Goal: Task Accomplishment & Management: Use online tool/utility

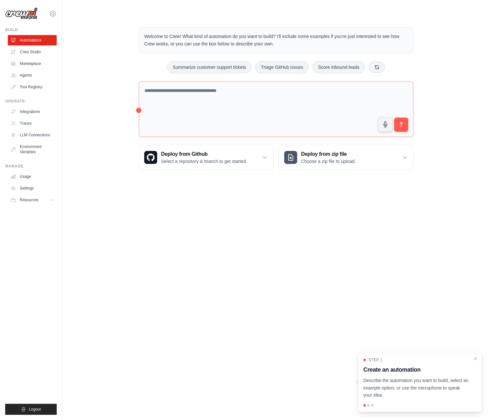
click at [197, 203] on body "[PERSON_NAME][EMAIL_ADDRESS][DOMAIN_NAME] Settings Build Automations Crew Studio" at bounding box center [245, 210] width 490 height 420
click at [476, 355] on icon "Close walkthrough" at bounding box center [476, 358] width 6 height 6
click at [368, 279] on body "l.simoes@cliqdigital.com Settings Build Automations Crew Studio" at bounding box center [245, 210] width 490 height 420
click at [367, 279] on body "l.simoes@cliqdigital.com Settings Build Automations Crew Studio" at bounding box center [245, 210] width 490 height 420
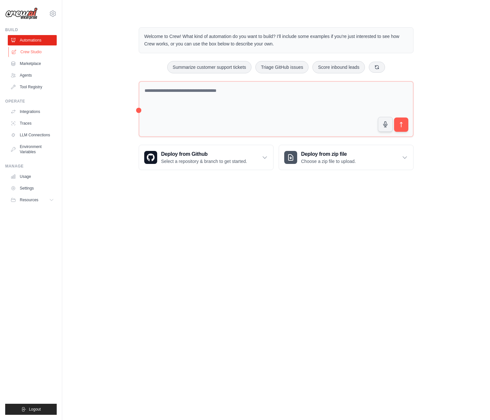
click at [36, 49] on link "Crew Studio" at bounding box center [32, 52] width 49 height 10
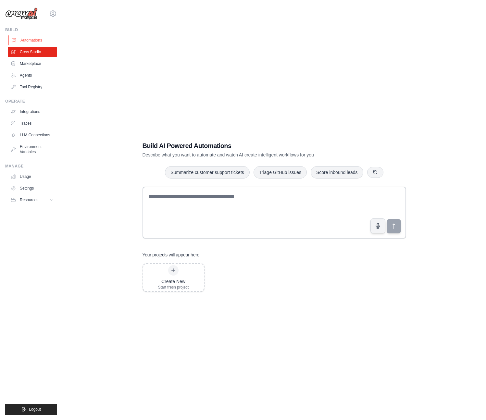
click at [39, 36] on link "Automations" at bounding box center [32, 40] width 49 height 10
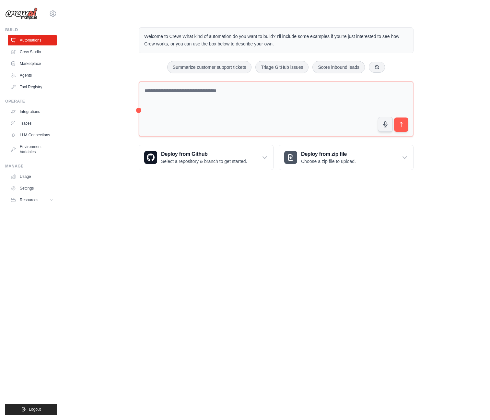
click at [105, 21] on div "Welcome to Crew! What kind of automation do you want to build? I'll include som…" at bounding box center [276, 98] width 407 height 163
click at [234, 229] on body "[PERSON_NAME][EMAIL_ADDRESS][DOMAIN_NAME] Settings Build Automations Crew Studio" at bounding box center [245, 210] width 490 height 420
click at [22, 62] on link "Marketplace" at bounding box center [32, 63] width 49 height 10
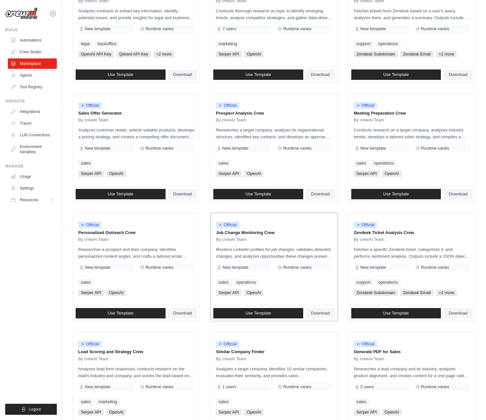
scroll to position [181, 0]
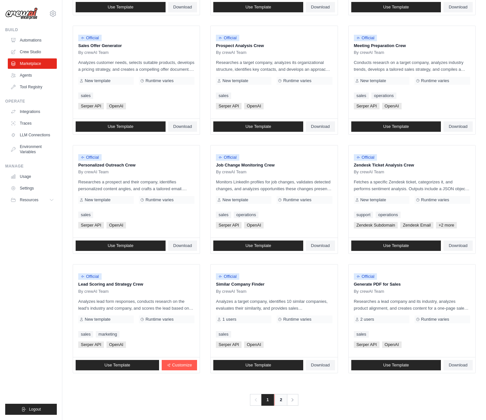
click at [281, 401] on link "2" at bounding box center [280, 400] width 13 height 12
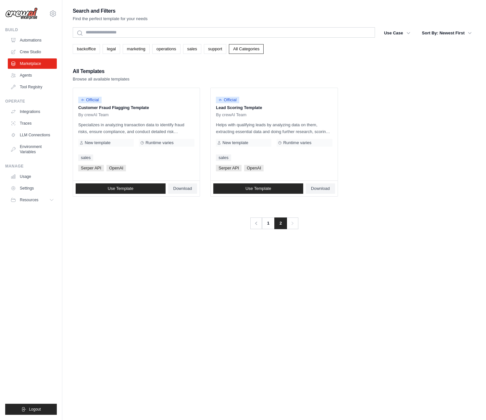
click at [145, 222] on div "Previous 1 2 Next" at bounding box center [274, 219] width 402 height 19
click at [124, 293] on div "Search and Filters Find the perfect template for your needs Search Use Case bac…" at bounding box center [274, 216] width 402 height 420
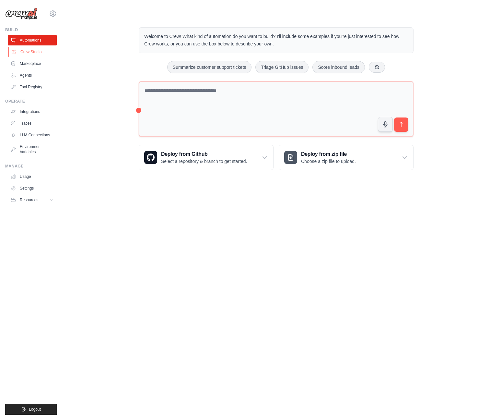
click at [32, 51] on link "Crew Studio" at bounding box center [32, 52] width 49 height 10
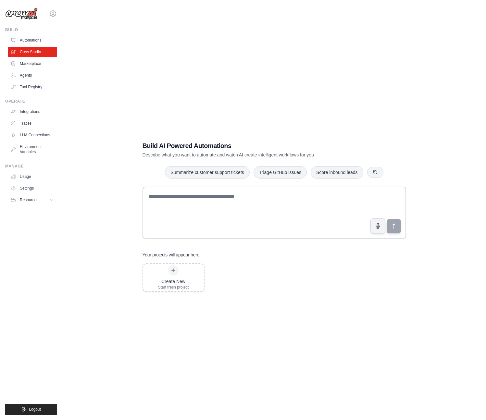
click at [32, 63] on link "Marketplace" at bounding box center [32, 63] width 49 height 10
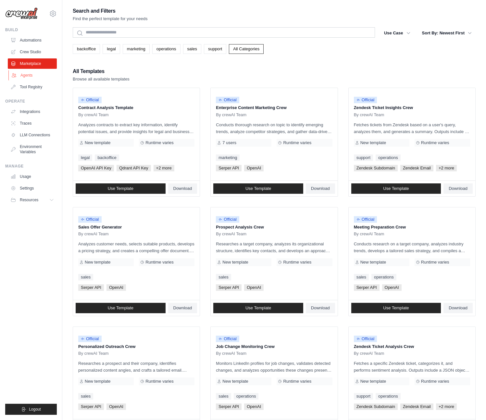
click at [32, 75] on link "Agents" at bounding box center [32, 75] width 49 height 10
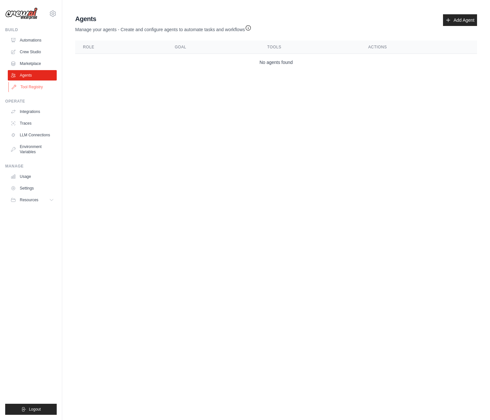
click at [35, 87] on link "Tool Registry" at bounding box center [32, 87] width 49 height 10
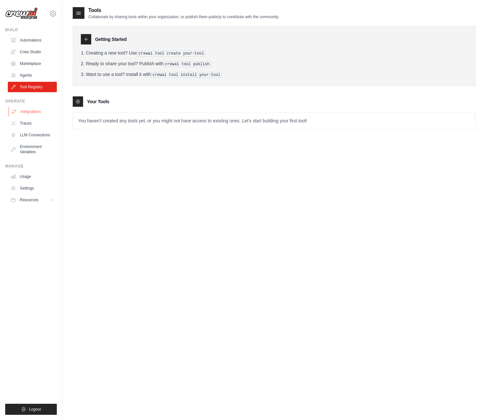
click at [36, 112] on link "Integrations" at bounding box center [32, 111] width 49 height 10
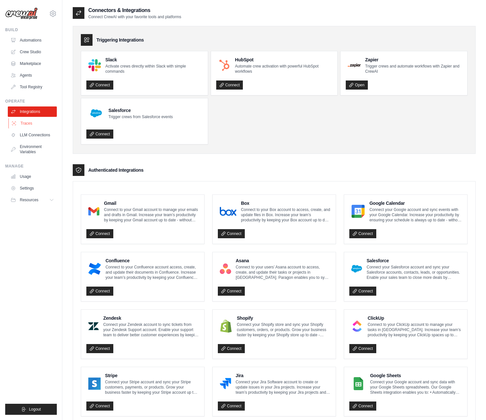
click at [37, 120] on link "Traces" at bounding box center [32, 123] width 49 height 10
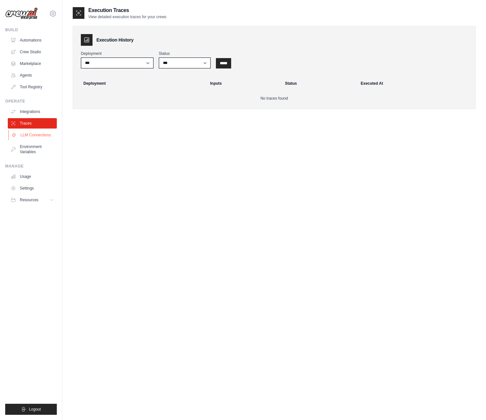
click at [43, 132] on link "LLM Connections" at bounding box center [32, 135] width 49 height 10
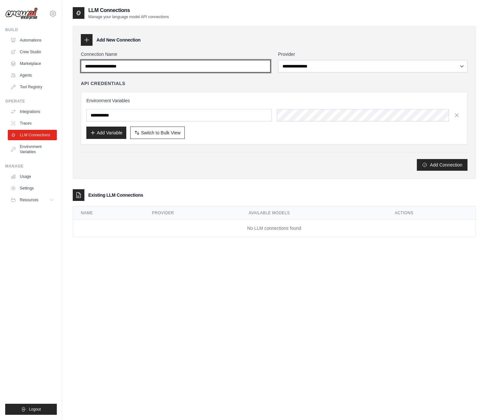
click at [135, 61] on input "Connection Name" at bounding box center [175, 66] width 189 height 12
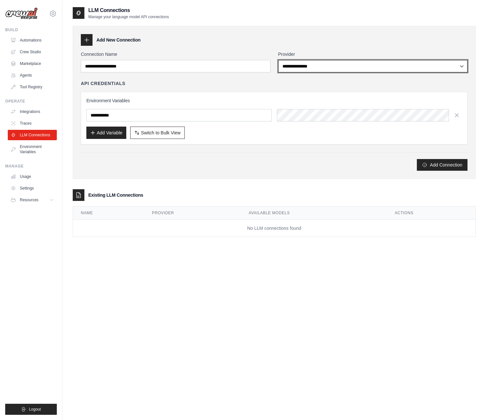
click at [300, 68] on select "**********" at bounding box center [372, 66] width 189 height 12
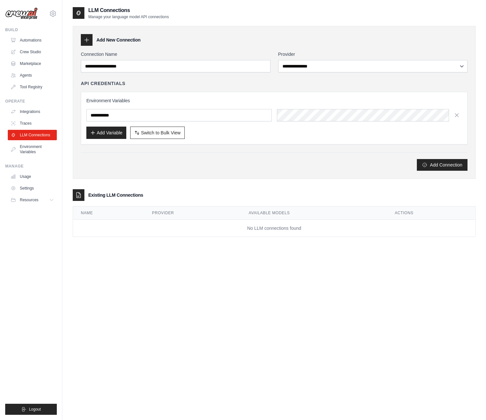
click at [155, 290] on div "**********" at bounding box center [274, 216] width 402 height 420
click at [34, 149] on link "Environment Variables" at bounding box center [32, 149] width 49 height 16
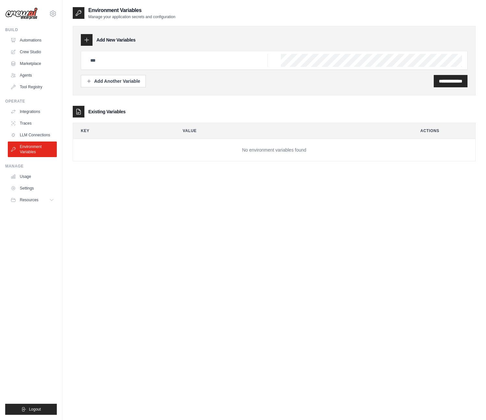
click at [153, 36] on div "Add New Variables" at bounding box center [274, 40] width 386 height 12
click at [170, 220] on div "**********" at bounding box center [274, 216] width 402 height 420
click at [26, 174] on link "Usage" at bounding box center [32, 176] width 49 height 10
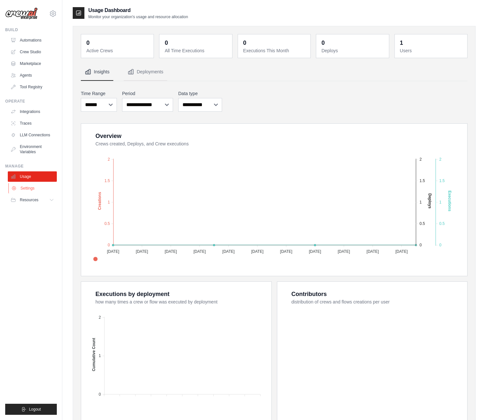
click at [28, 188] on link "Settings" at bounding box center [32, 188] width 49 height 10
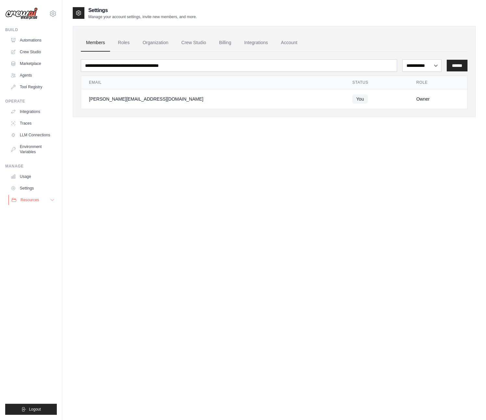
click at [36, 202] on button "Resources" at bounding box center [32, 200] width 49 height 10
click at [35, 222] on link "GitHub" at bounding box center [34, 221] width 45 height 9
click at [132, 170] on div "**********" at bounding box center [274, 216] width 402 height 420
click at [29, 14] on img at bounding box center [21, 13] width 32 height 12
click at [35, 52] on link "Crew Studio" at bounding box center [32, 52] width 49 height 10
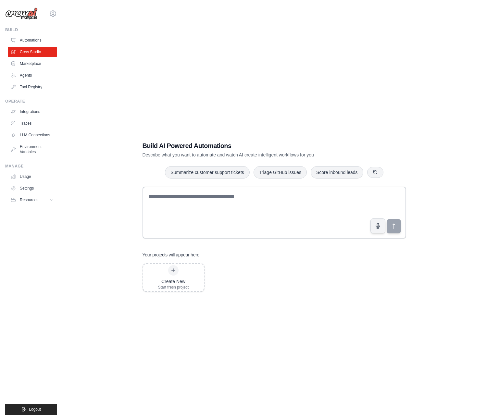
click at [264, 284] on div "Create New Start fresh project" at bounding box center [273, 277] width 263 height 29
click at [265, 269] on div "Create New Start fresh project" at bounding box center [273, 277] width 263 height 29
click at [329, 266] on div "Create New Start fresh project" at bounding box center [273, 277] width 263 height 29
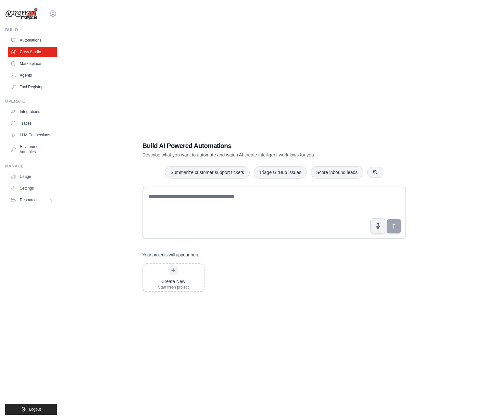
click at [218, 287] on div "Create New Start fresh project" at bounding box center [273, 277] width 263 height 29
click at [33, 202] on span "Resources" at bounding box center [29, 199] width 18 height 5
click at [38, 109] on link "Integrations" at bounding box center [32, 111] width 49 height 10
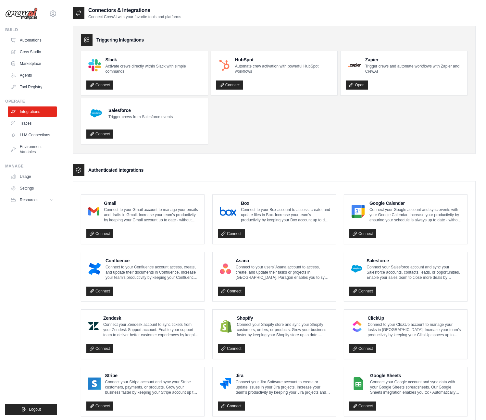
click at [303, 126] on ul "Slack Activate crews directly within Slack with simple commands Connect HubSpot…" at bounding box center [274, 97] width 386 height 93
click at [322, 160] on div "Triggering Integrations Slack Activate crews directly within Slack with simple …" at bounding box center [274, 306] width 402 height 574
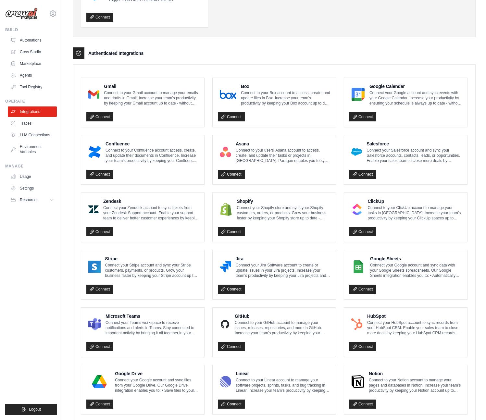
scroll to position [147, 0]
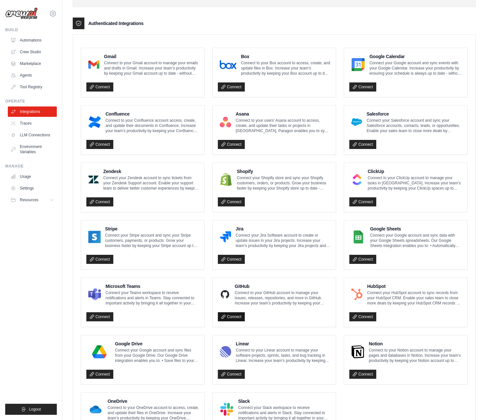
click at [224, 318] on link "Connect" at bounding box center [231, 316] width 27 height 9
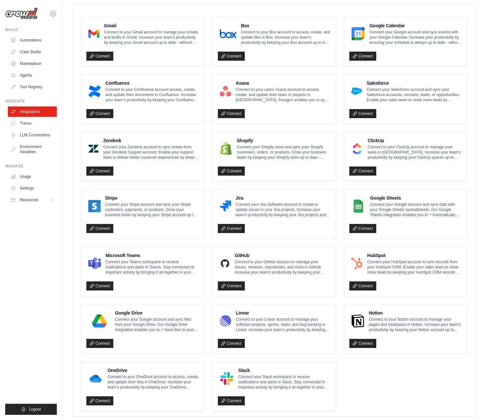
scroll to position [188, 0]
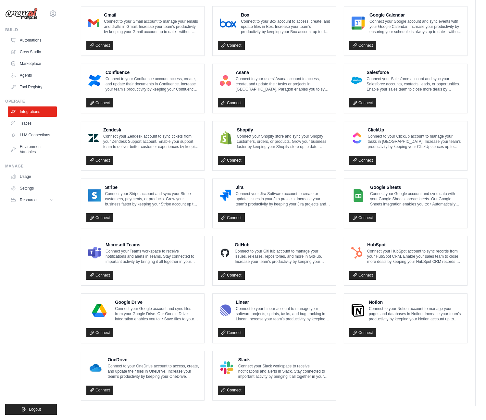
click at [378, 371] on ul "Gmail Connect to your Gmail account to manage your emails and drafts in Gmail. …" at bounding box center [274, 203] width 386 height 394
click at [380, 377] on ul "Gmail Connect to your Gmail account to manage your emails and drafts in Gmail. …" at bounding box center [274, 203] width 386 height 394
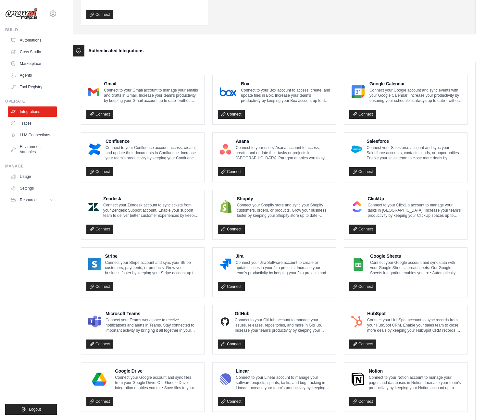
scroll to position [141, 0]
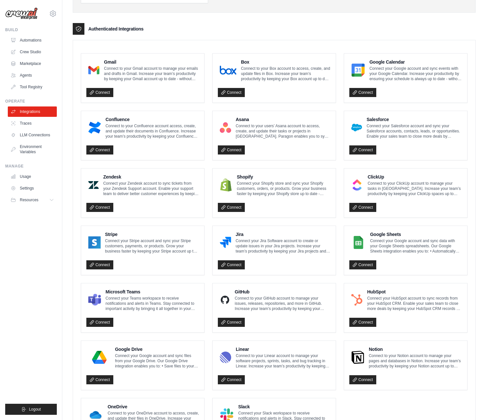
click at [138, 320] on div "Connect" at bounding box center [142, 320] width 113 height 13
click at [140, 303] on p "Connect your Teams workspace to receive notifications and alerts in Teams. Stay…" at bounding box center [151, 303] width 93 height 16
click at [147, 325] on div "Microsoft Teams Connect your Teams workspace to receive notifications and alert…" at bounding box center [142, 307] width 123 height 49
click at [473, 162] on div "Gmail Connect to your Gmail account to manage your emails and drafts in Gmail. …" at bounding box center [274, 250] width 402 height 404
click at [158, 162] on ul "Gmail Connect to your Gmail account to manage your emails and drafts in Gmail. …" at bounding box center [274, 250] width 386 height 394
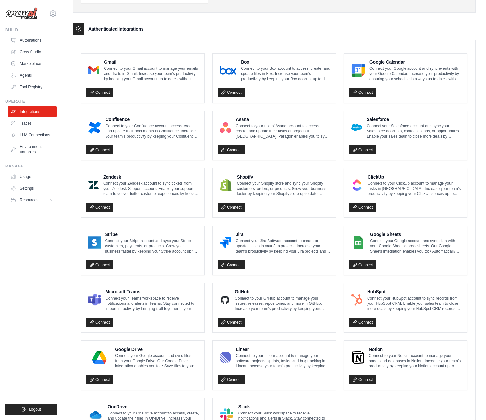
click at [341, 258] on ul "Gmail Connect to your Gmail account to manage your emails and drafts in Gmail. …" at bounding box center [274, 250] width 386 height 394
click at [127, 170] on div "Zendesk Connect your Zendesk account to sync tickets from your Zendesk Support …" at bounding box center [142, 192] width 123 height 49
click at [40, 42] on link "Automations" at bounding box center [32, 40] width 49 height 10
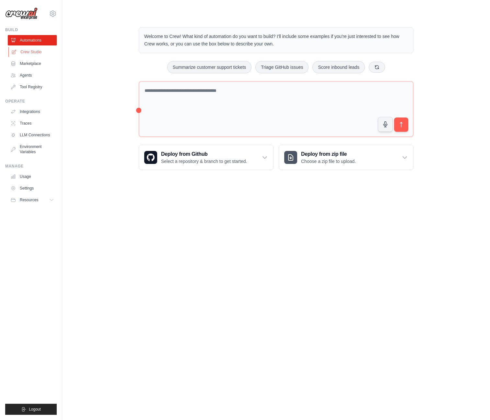
click at [36, 50] on link "Crew Studio" at bounding box center [32, 52] width 49 height 10
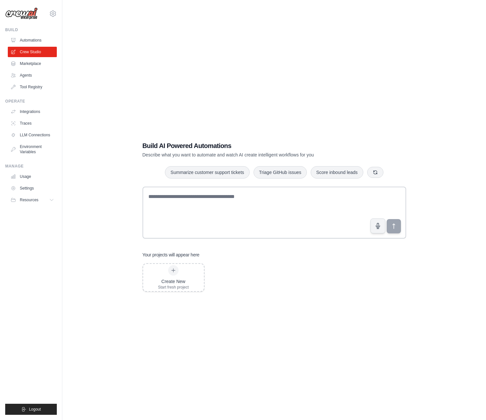
click at [399, 287] on div "Create New Start fresh project" at bounding box center [273, 277] width 263 height 29
click at [214, 308] on div "Build AI Powered Automations Describe what you want to automate and watch AI cr…" at bounding box center [274, 216] width 402 height 420
drag, startPoint x: 143, startPoint y: 148, endPoint x: 289, endPoint y: 142, distance: 145.8
click at [269, 145] on div "Build AI Powered Automations Describe what you want to automate and watch AI cr…" at bounding box center [274, 216] width 279 height 171
click at [289, 142] on h1 "Build AI Powered Automations" at bounding box center [251, 145] width 218 height 9
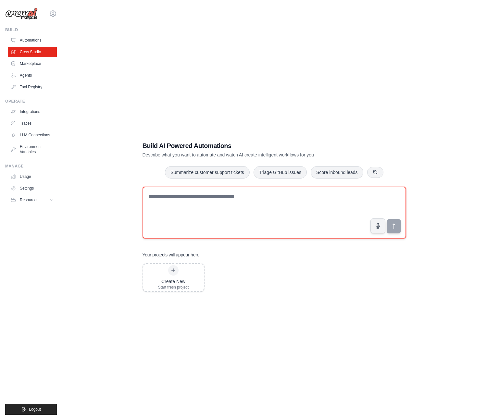
click at [193, 210] on textarea at bounding box center [273, 212] width 263 height 52
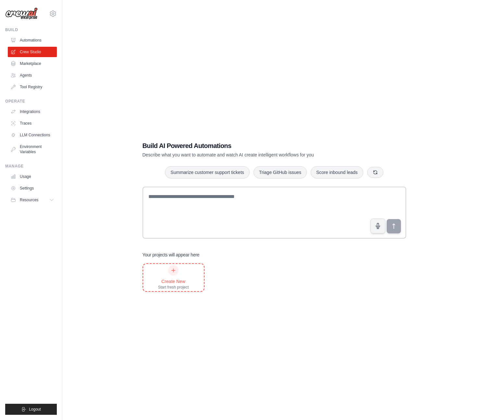
click at [186, 287] on div "Start fresh project" at bounding box center [173, 286] width 31 height 5
click at [248, 284] on div "Create New Start fresh project" at bounding box center [273, 277] width 263 height 29
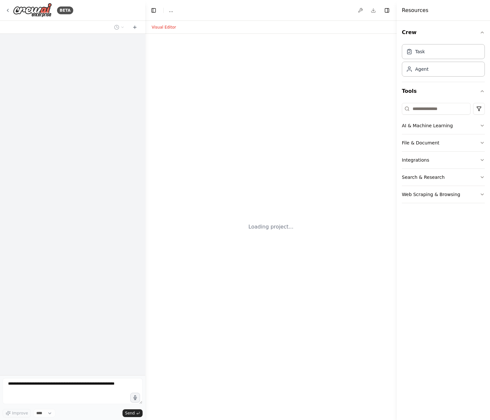
select select "****"
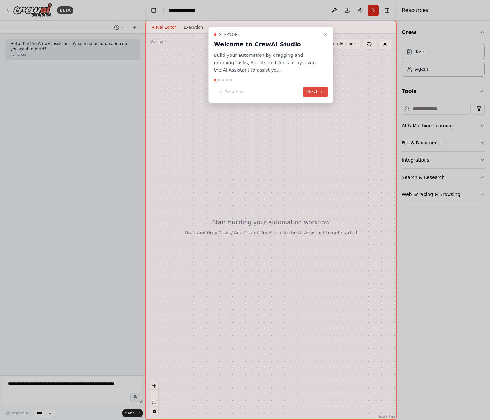
click at [311, 93] on button "Next" at bounding box center [315, 92] width 25 height 11
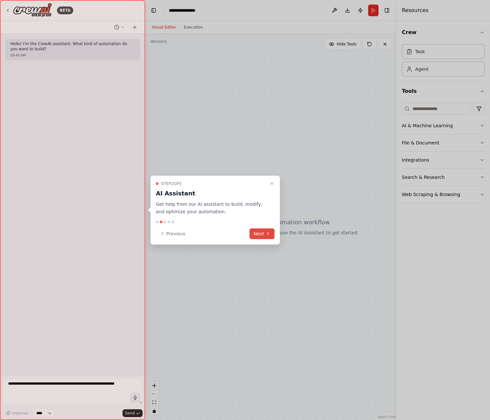
click at [257, 236] on button "Next" at bounding box center [262, 233] width 25 height 11
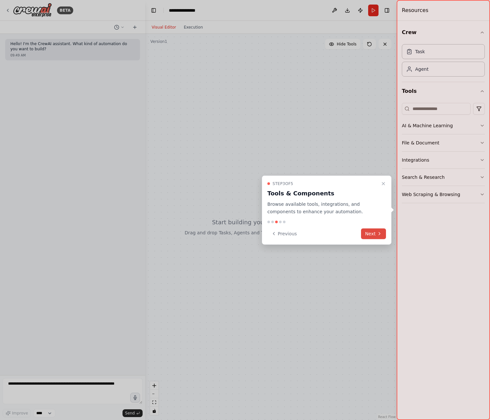
click at [383, 231] on button "Next" at bounding box center [373, 233] width 25 height 11
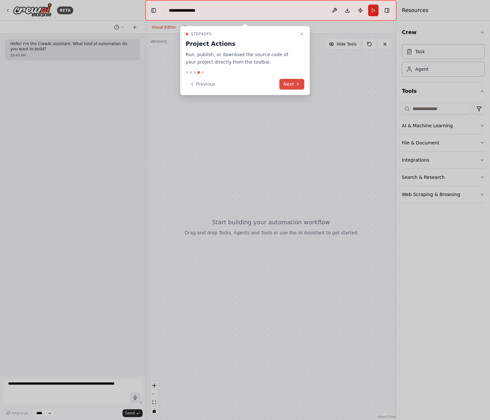
click at [298, 89] on button "Next" at bounding box center [292, 84] width 25 height 11
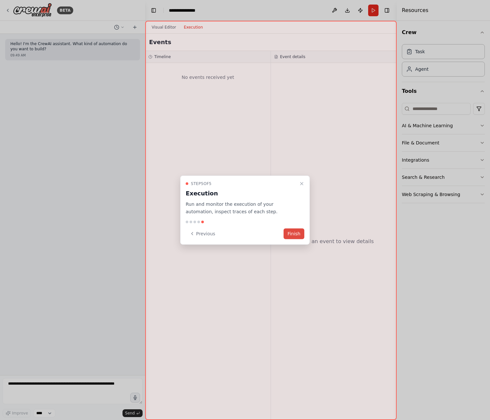
click at [297, 229] on button "Finish" at bounding box center [294, 233] width 21 height 11
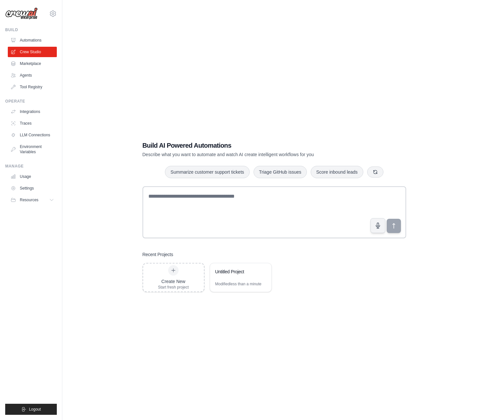
click at [299, 258] on div "Recent Projects Create New Start fresh project Untitled Project Modified less t…" at bounding box center [273, 271] width 263 height 41
click at [263, 271] on icon at bounding box center [262, 271] width 3 height 3
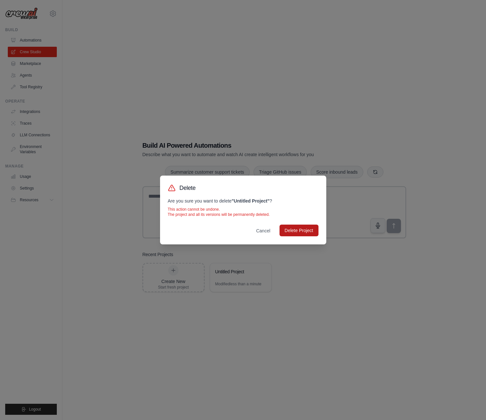
click at [309, 229] on button "Delete Project" at bounding box center [298, 230] width 39 height 12
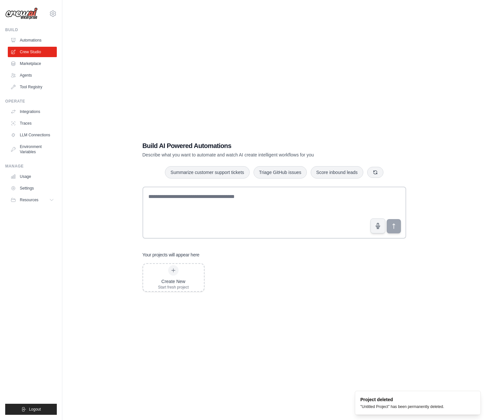
click at [293, 289] on div "Create New Start fresh project" at bounding box center [273, 277] width 263 height 29
click at [326, 68] on div "Build AI Powered Automations Describe what you want to automate and watch AI cr…" at bounding box center [274, 216] width 402 height 420
click at [225, 340] on div "Build AI Powered Automations Describe what you want to automate and watch AI cr…" at bounding box center [274, 216] width 402 height 420
drag, startPoint x: 92, startPoint y: 255, endPoint x: 94, endPoint y: 223, distance: 31.8
click at [91, 255] on div "Build AI Powered Automations Describe what you want to automate and watch AI cr…" at bounding box center [274, 216] width 402 height 420
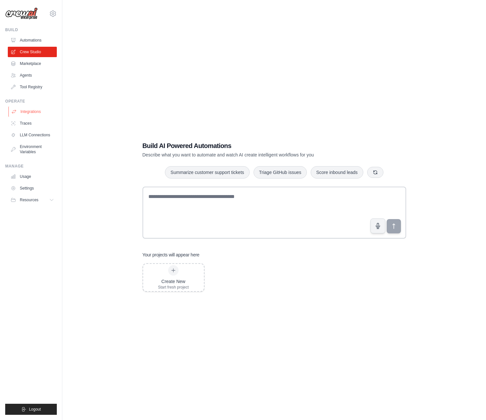
click at [37, 108] on link "Integrations" at bounding box center [32, 111] width 49 height 10
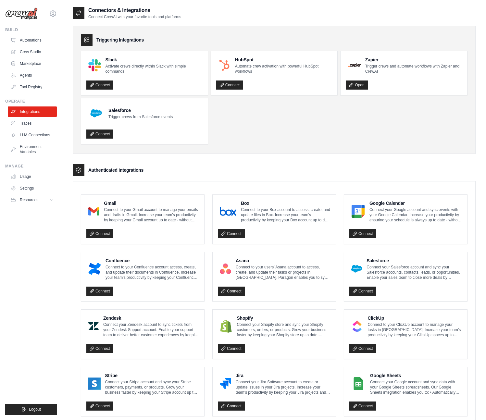
click at [277, 173] on div "Authenticated Integrations" at bounding box center [274, 170] width 402 height 12
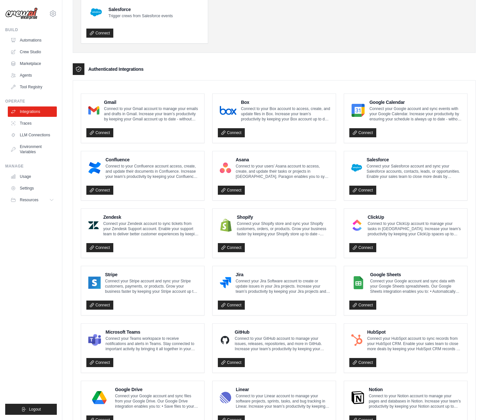
scroll to position [176, 0]
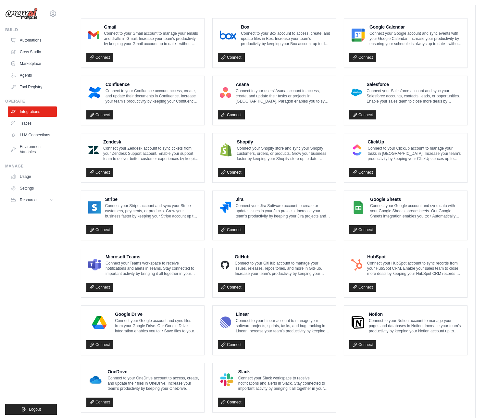
click at [151, 284] on div "Connect" at bounding box center [142, 285] width 113 height 13
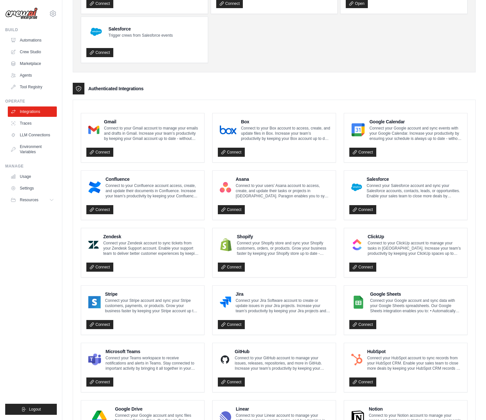
scroll to position [0, 0]
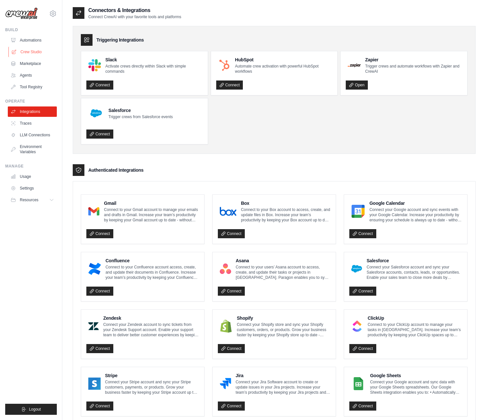
click at [13, 52] on icon at bounding box center [13, 51] width 5 height 5
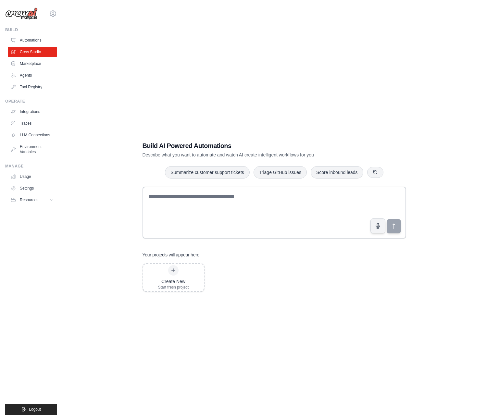
click at [319, 303] on div "Build AI Powered Automations Describe what you want to automate and watch AI cr…" at bounding box center [274, 216] width 402 height 420
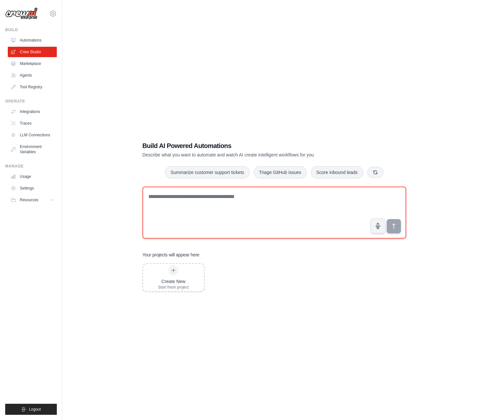
click at [316, 220] on textarea at bounding box center [273, 212] width 263 height 52
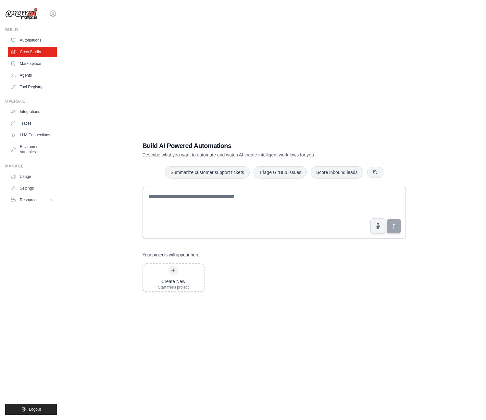
click at [291, 283] on div "Create New Start fresh project" at bounding box center [273, 277] width 263 height 29
click at [259, 146] on h1 "Build AI Powered Automations" at bounding box center [251, 145] width 218 height 9
click at [247, 93] on div "Build AI Powered Automations Describe what you want to automate and watch AI cr…" at bounding box center [274, 216] width 402 height 420
click at [265, 313] on div "Build AI Powered Automations Describe what you want to automate and watch AI cr…" at bounding box center [274, 216] width 402 height 420
click at [280, 113] on div "Build AI Powered Automations Describe what you want to automate and watch AI cr…" at bounding box center [274, 216] width 402 height 420
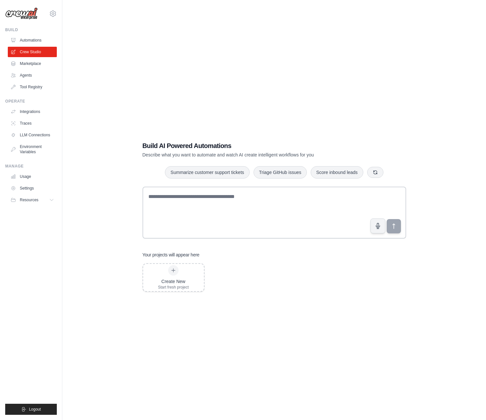
click at [294, 289] on div "Create New Start fresh project" at bounding box center [273, 277] width 263 height 29
click at [322, 305] on div "Build AI Powered Automations Describe what you want to automate and watch AI cr…" at bounding box center [274, 216] width 402 height 420
click at [220, 113] on div "Build AI Powered Automations Describe what you want to automate and watch AI cr…" at bounding box center [274, 216] width 402 height 420
